Goal: Information Seeking & Learning: Learn about a topic

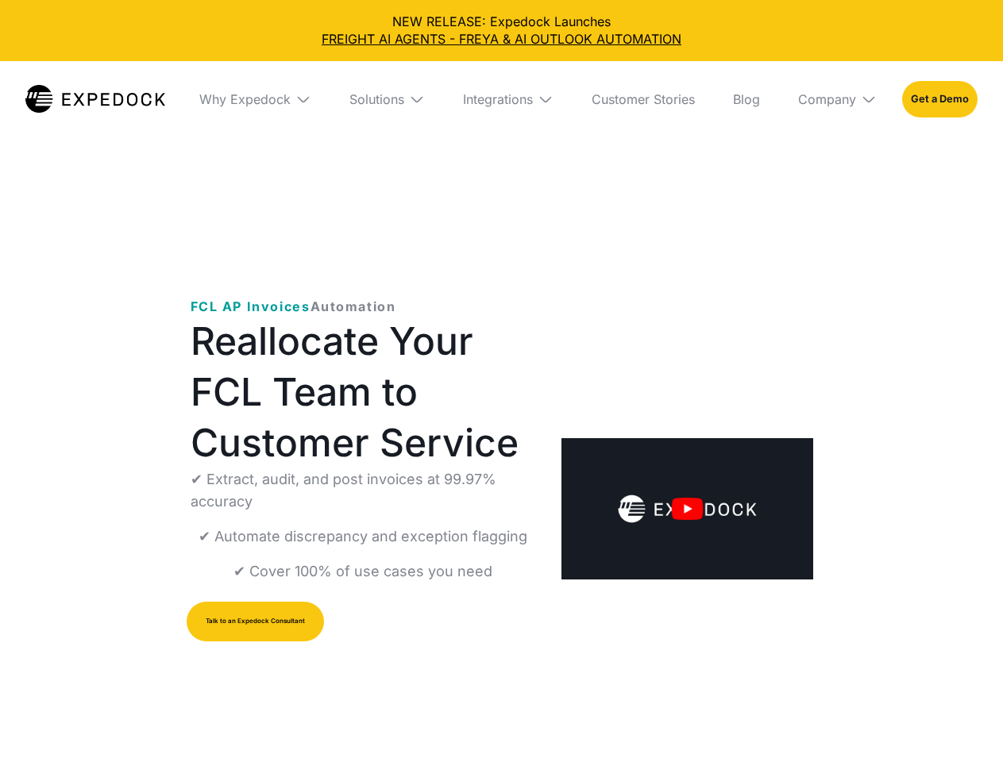
select select
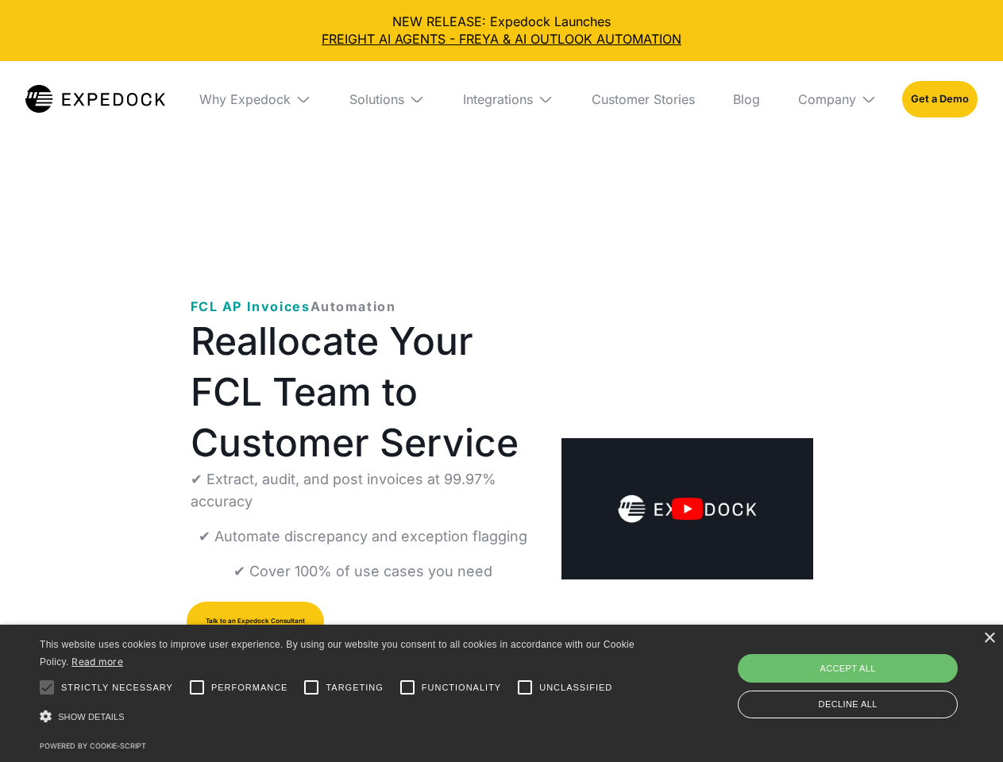
click at [501, 99] on div "Integrations" at bounding box center [498, 99] width 70 height 16
click at [255, 99] on div "Why Expedock" at bounding box center [231, 99] width 91 height 16
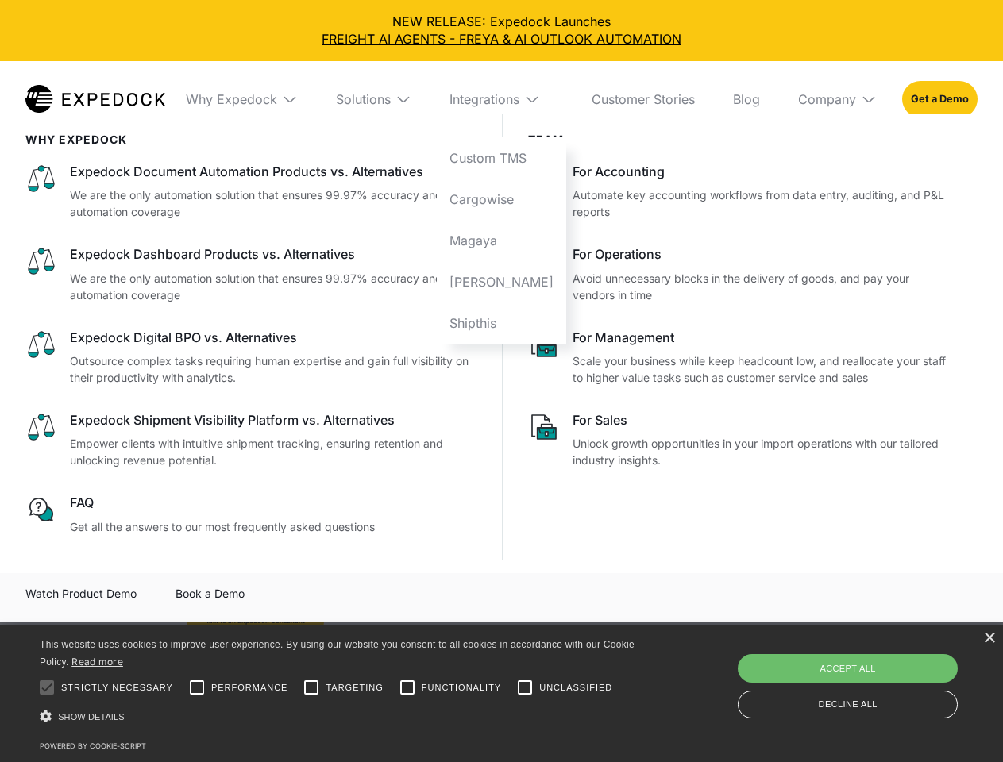
click at [387, 99] on div "Solutions" at bounding box center [363, 99] width 55 height 16
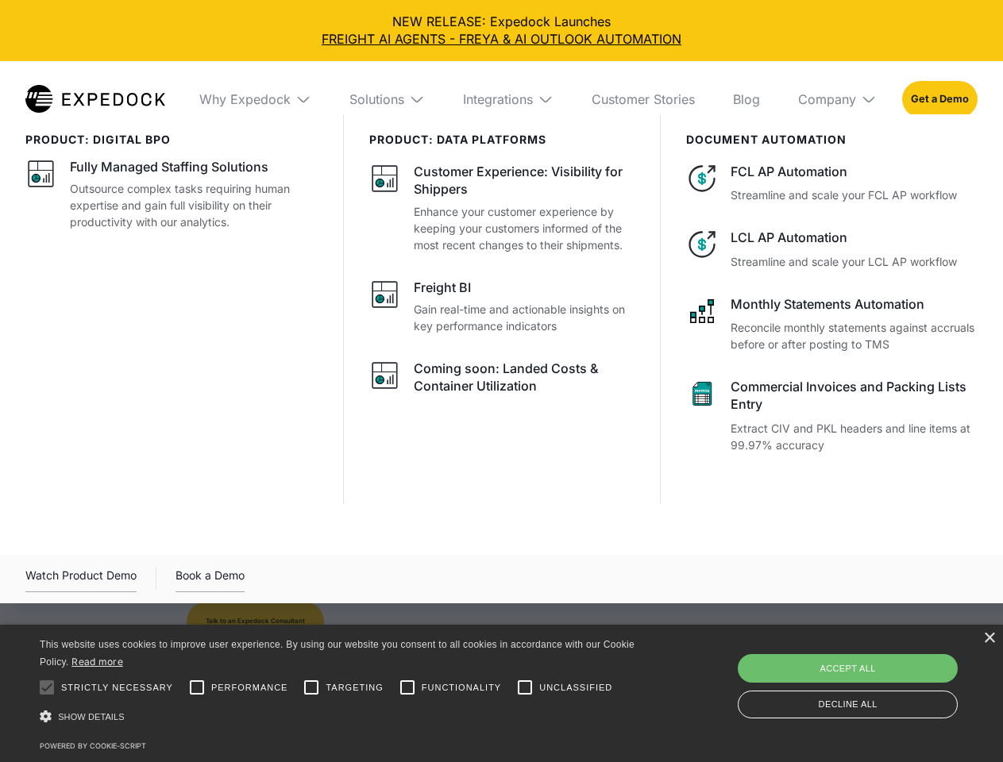
click at [508, 99] on div "Integrations" at bounding box center [498, 99] width 70 height 16
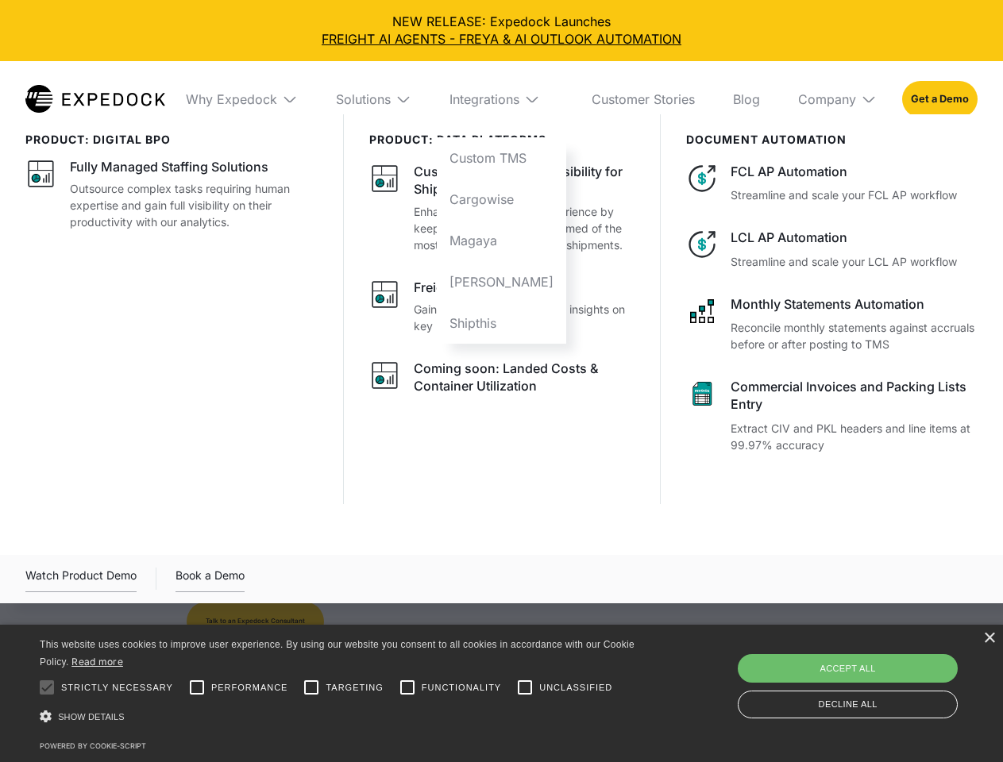
click at [837, 99] on div "Company" at bounding box center [827, 99] width 58 height 16
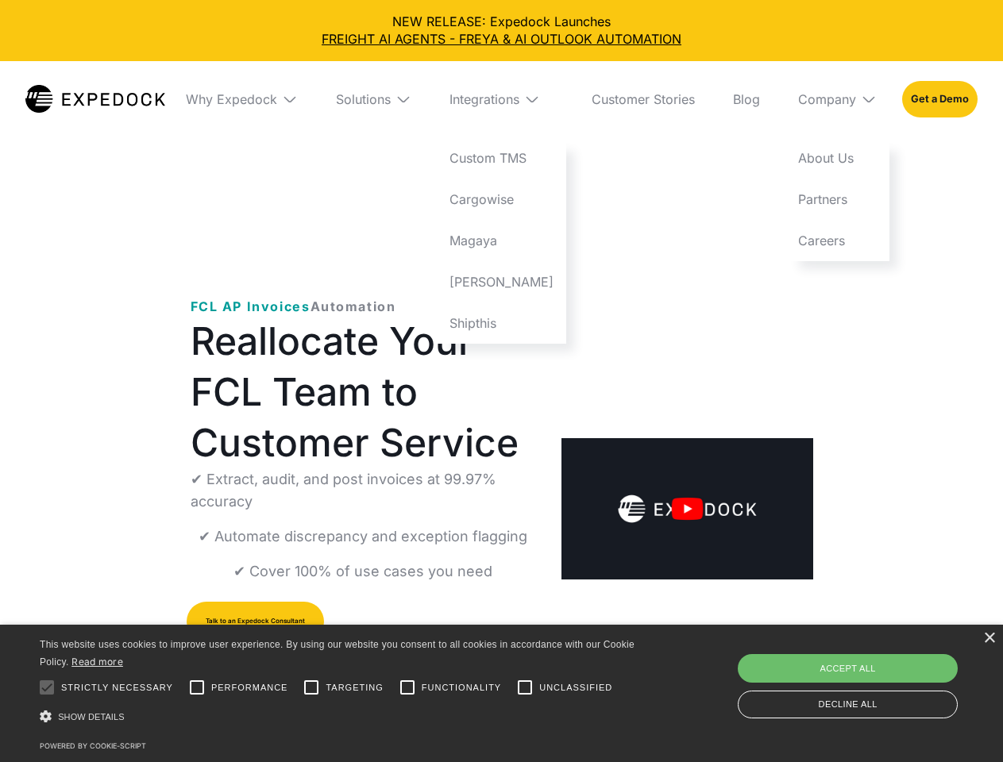
click at [685, 457] on img "open lightbox" at bounding box center [686, 508] width 251 height 141
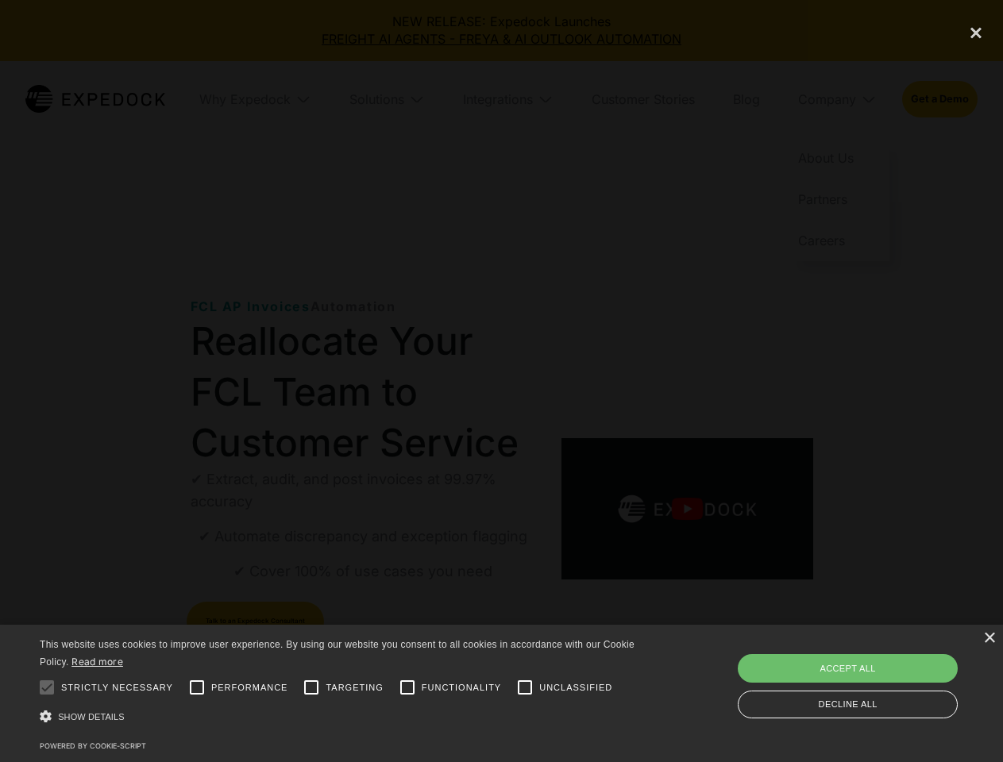
click at [47, 688] on div at bounding box center [47, 688] width 32 height 32
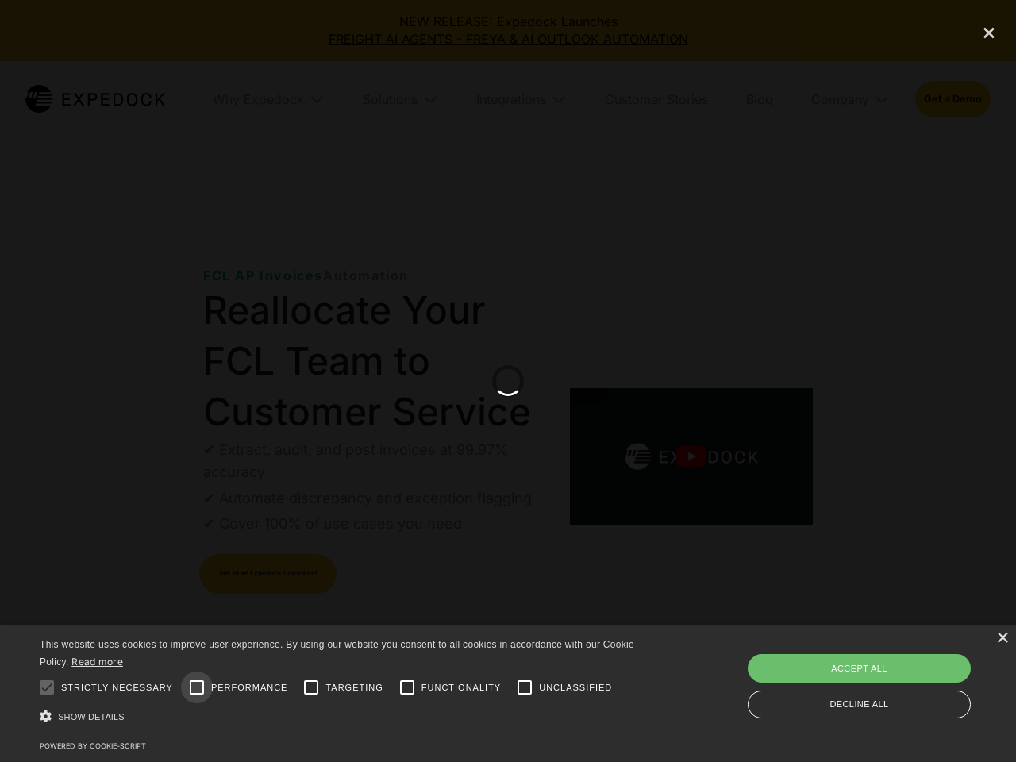
click at [197, 688] on input "Performance" at bounding box center [197, 688] width 32 height 32
checkbox input "true"
click at [311, 688] on input "Targeting" at bounding box center [311, 688] width 32 height 32
checkbox input "true"
click at [407, 688] on input "Functionality" at bounding box center [407, 688] width 32 height 32
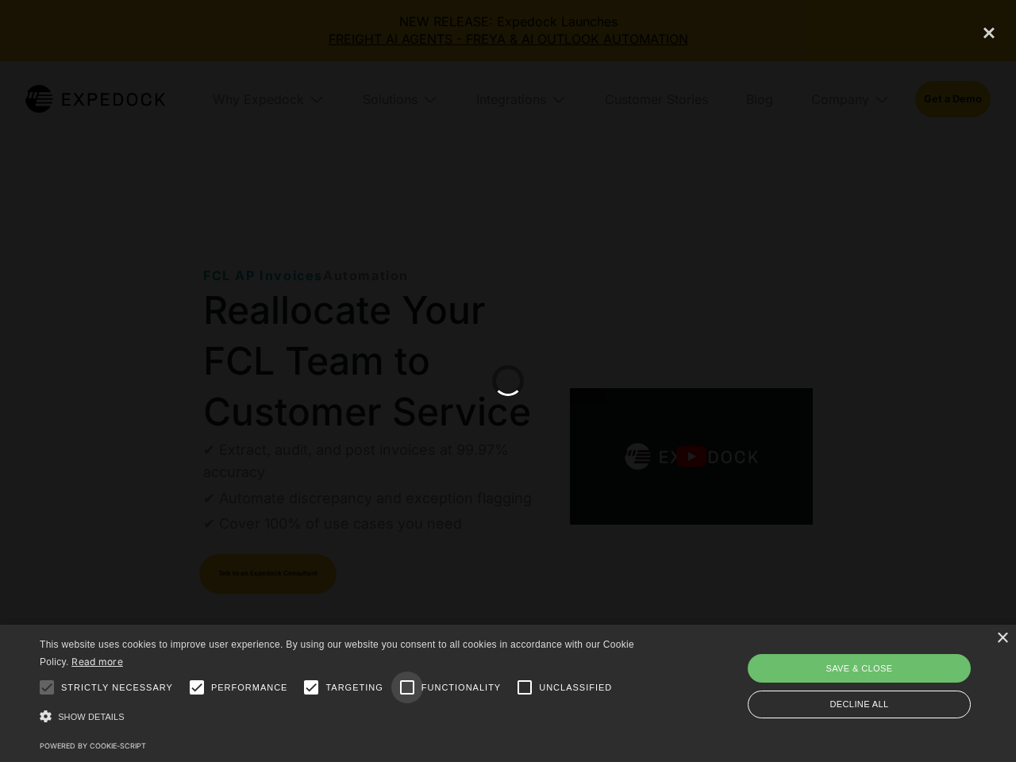
checkbox input "true"
